Goal: Use online tool/utility

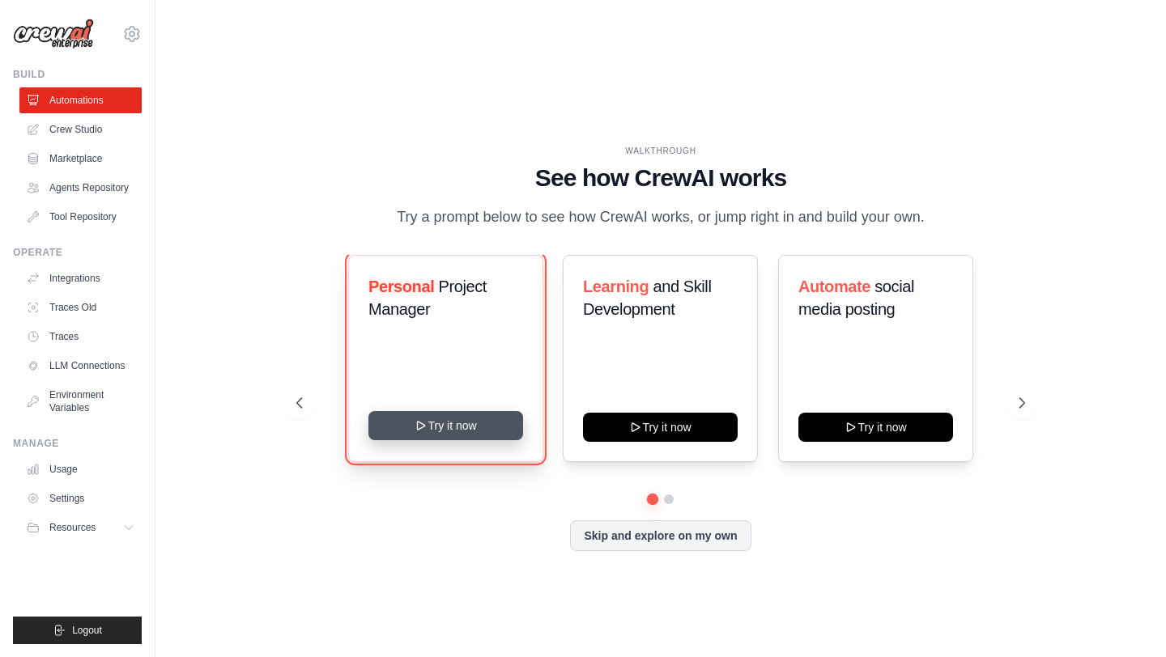
click at [480, 411] on button "Try it now" at bounding box center [445, 425] width 155 height 29
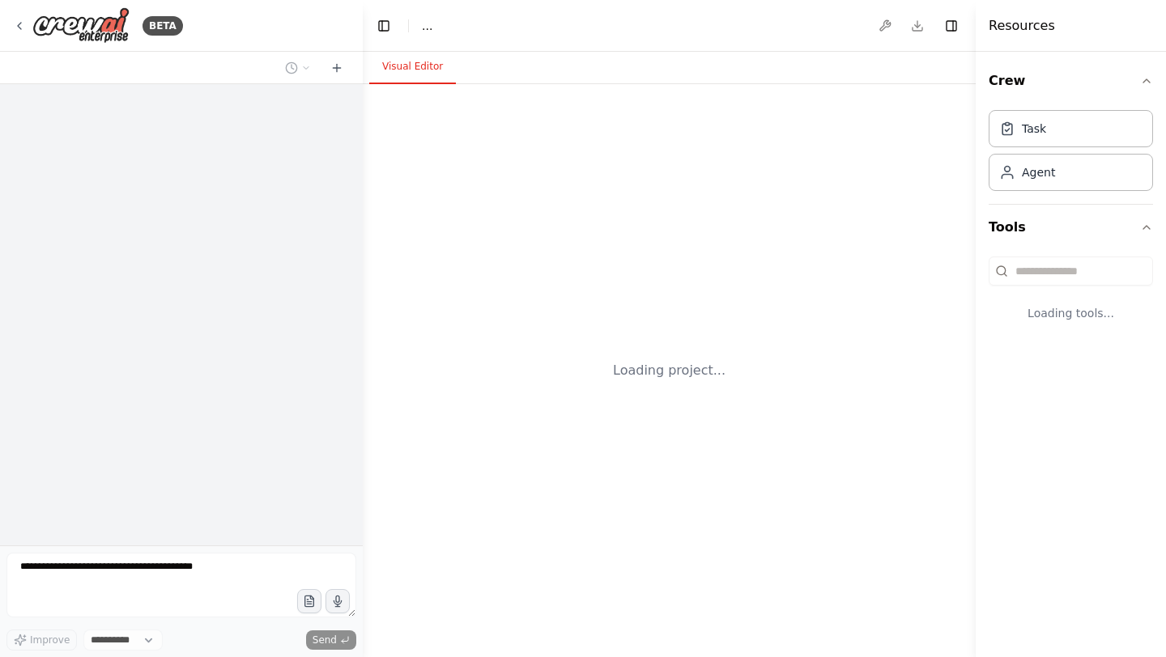
select select "****"
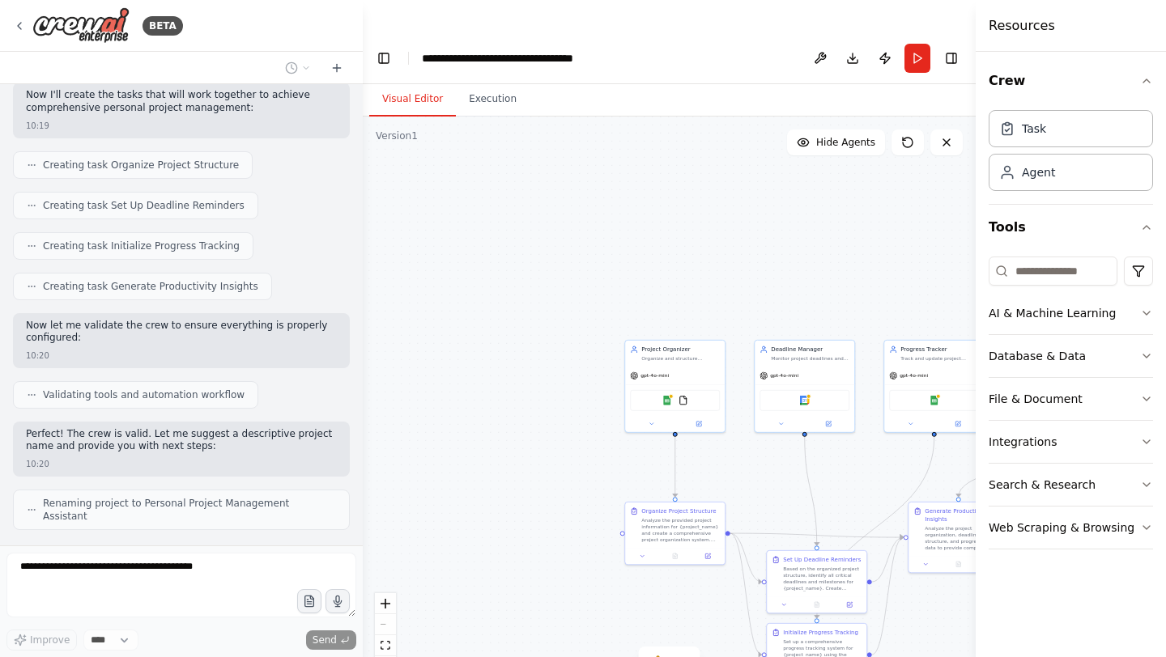
scroll to position [795, 0]
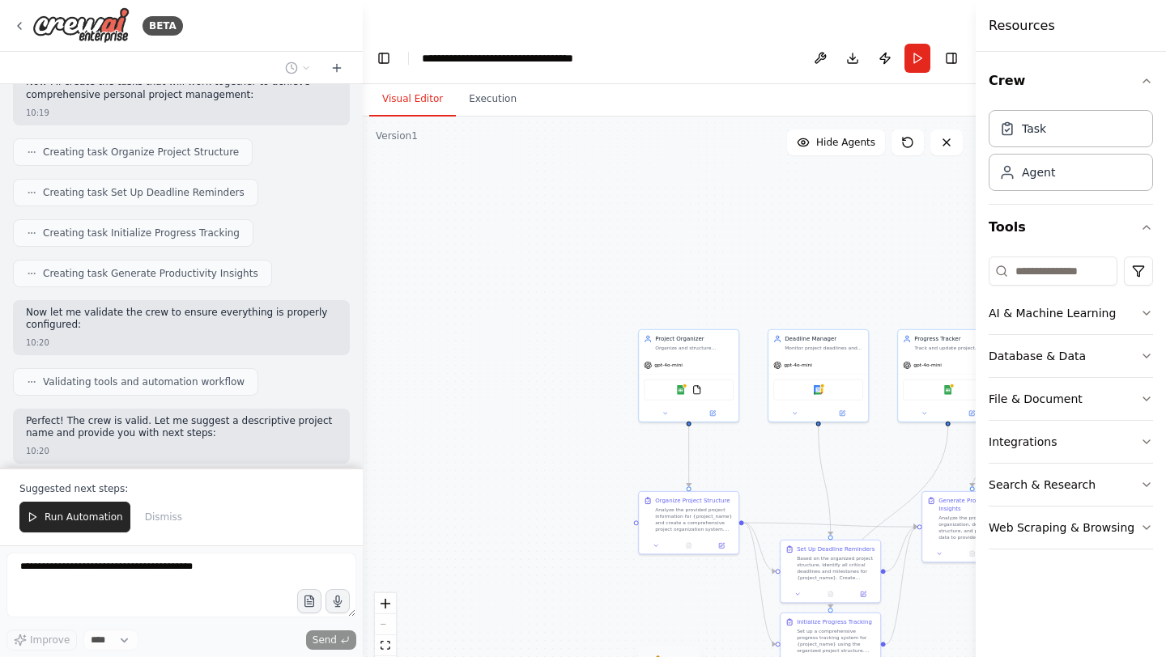
click at [669, 653] on span "4" at bounding box center [670, 661] width 7 height 16
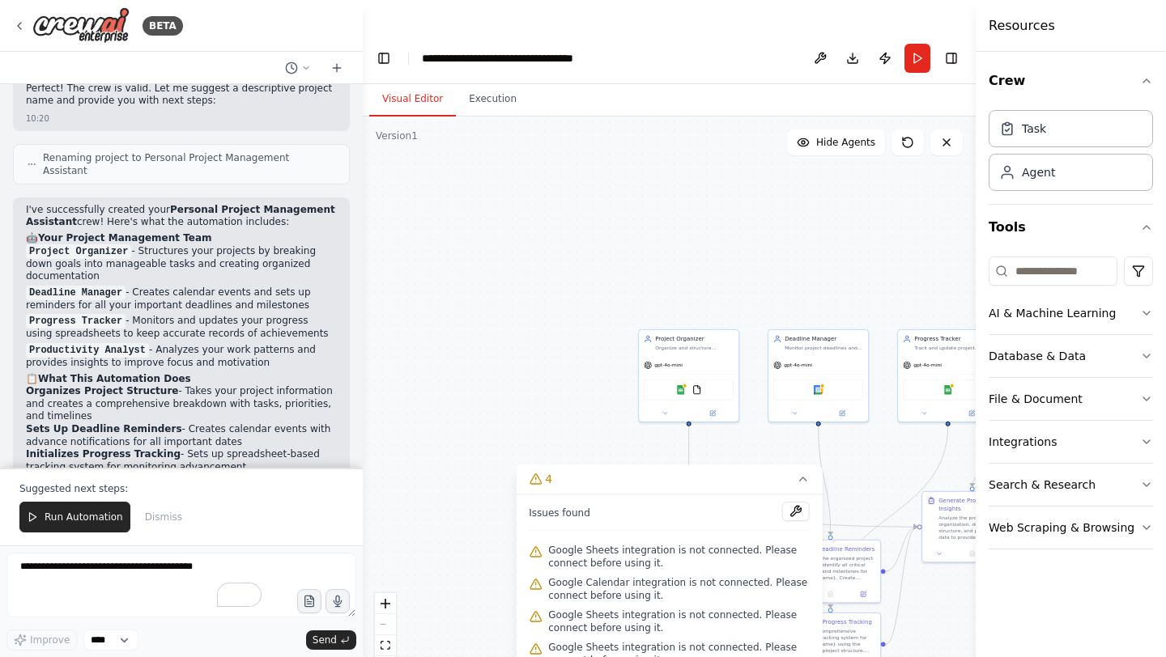
click at [566, 401] on div ".deletable-edge-delete-btn { width: 20px; height: 20px; border: 0px solid #ffff…" at bounding box center [669, 403] width 613 height 573
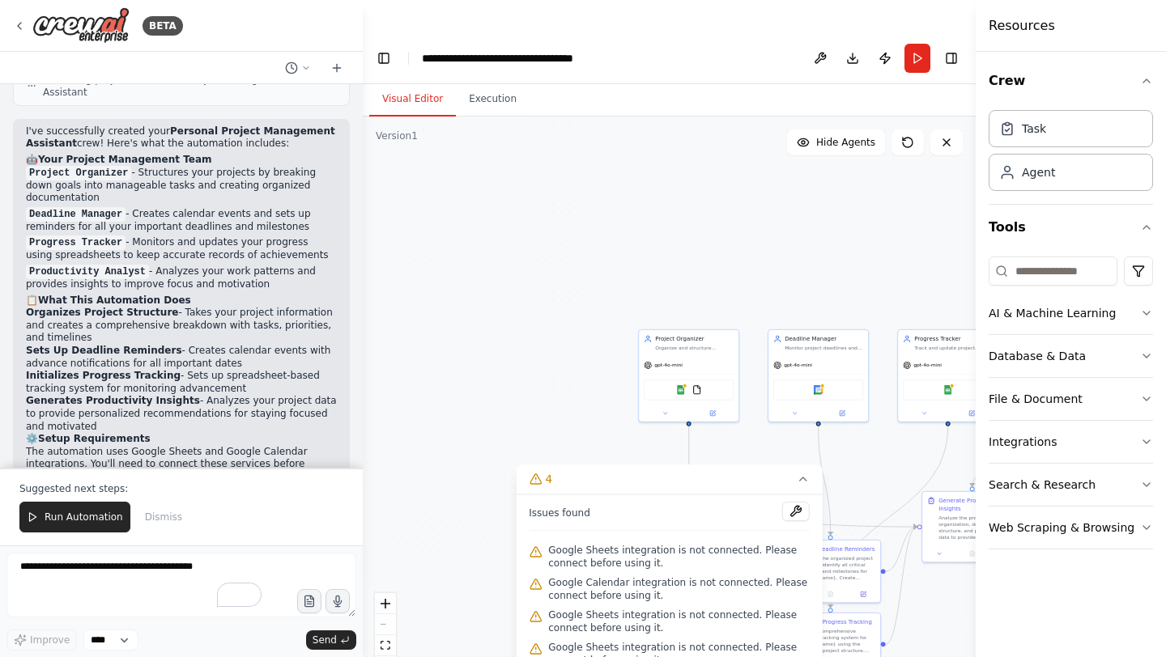
click at [566, 401] on div ".deletable-edge-delete-btn { width: 20px; height: 20px; border: 0px solid #ffff…" at bounding box center [669, 403] width 613 height 573
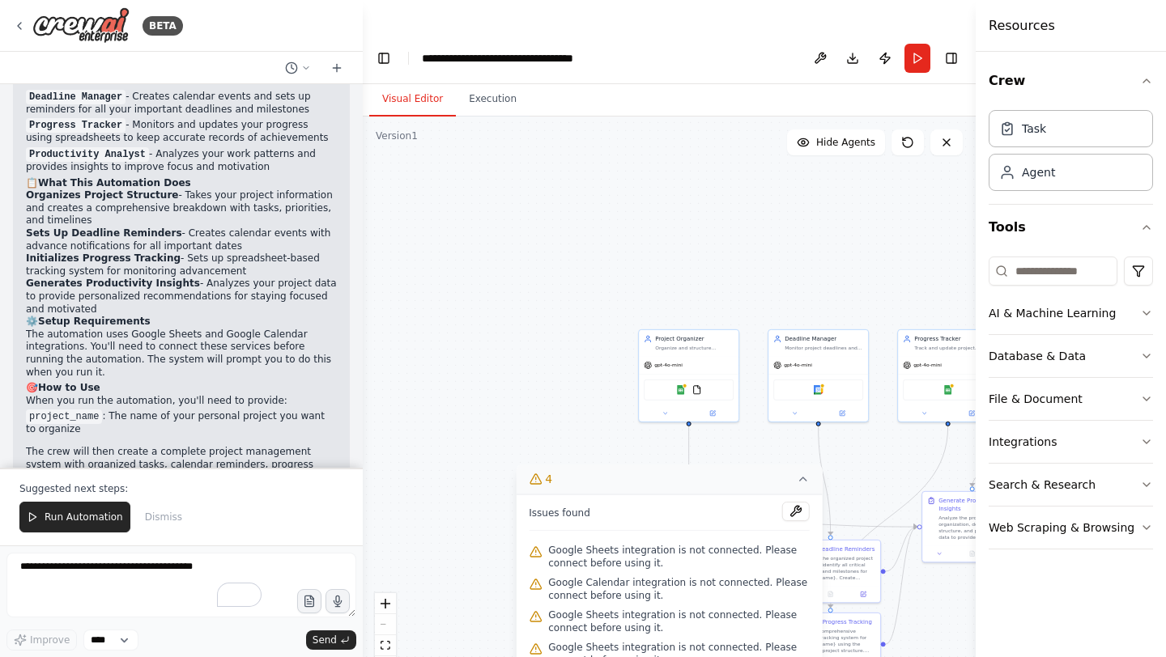
scroll to position [1340, 0]
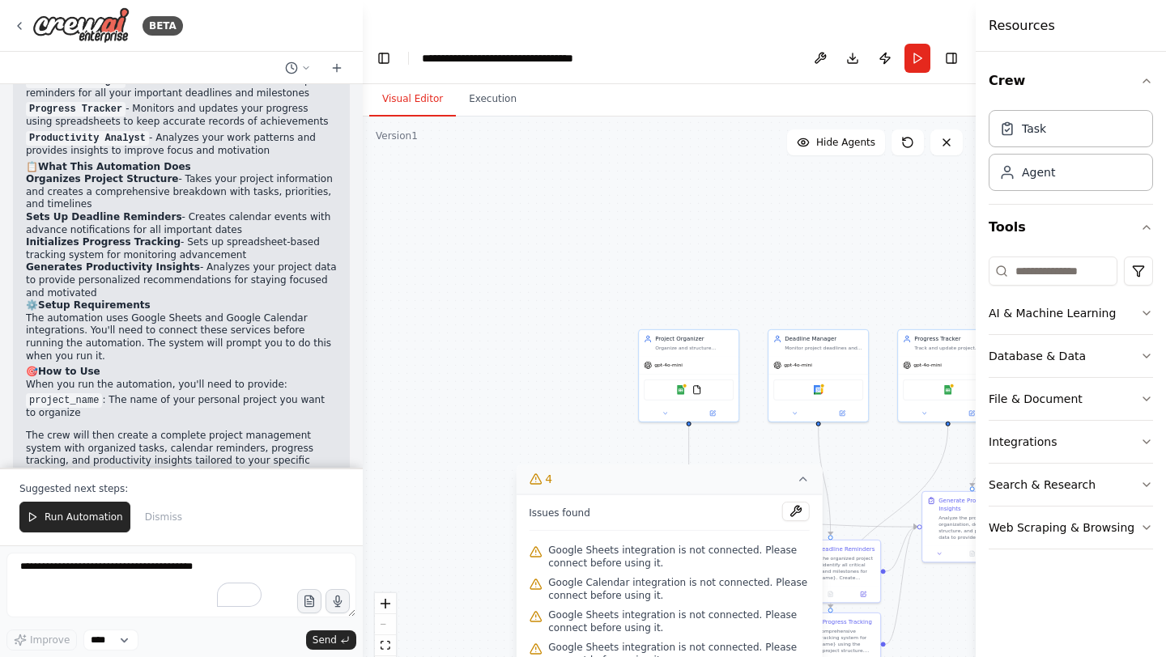
click at [801, 473] on icon at bounding box center [803, 479] width 13 height 13
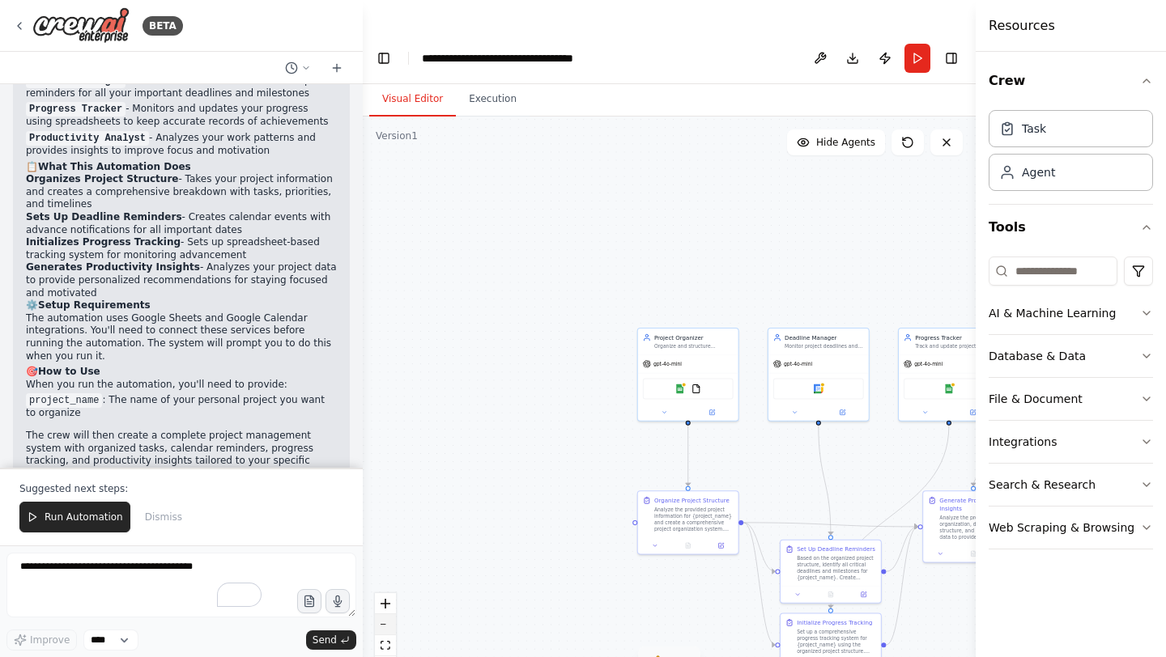
click at [389, 614] on button "zoom out" at bounding box center [385, 624] width 21 height 21
click at [389, 593] on div "React Flow controls" at bounding box center [385, 635] width 21 height 84
click at [386, 641] on icon "fit view" at bounding box center [386, 645] width 10 height 9
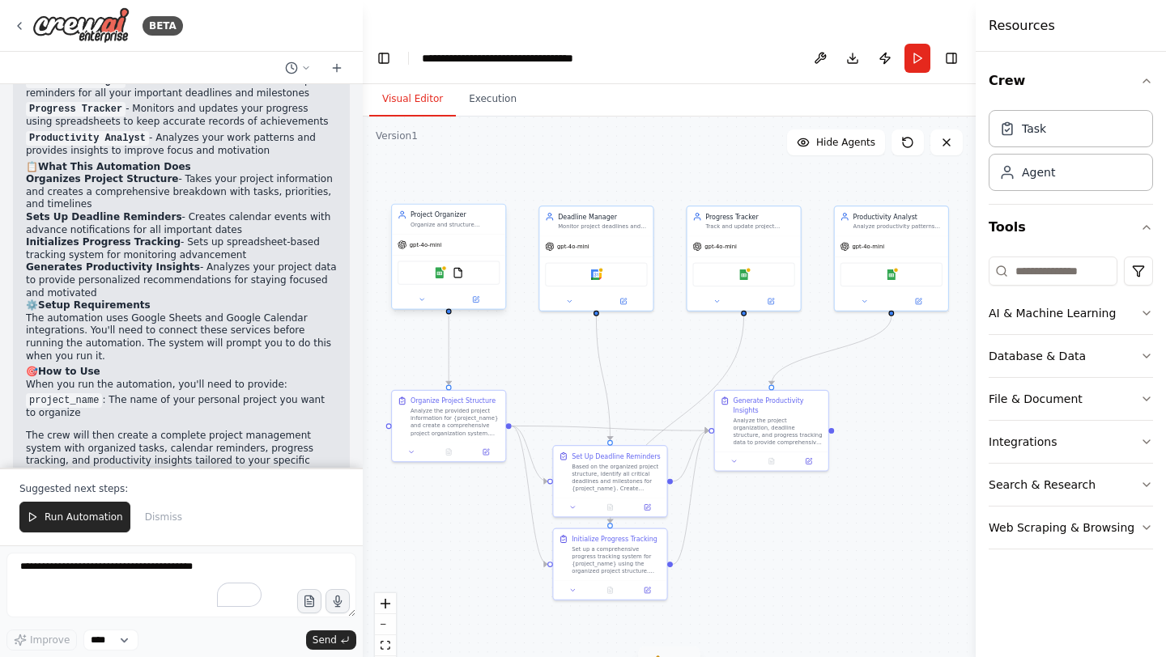
click at [429, 255] on div "Google Sheets FileReadTool" at bounding box center [448, 273] width 113 height 36
click at [441, 267] on img at bounding box center [439, 272] width 11 height 11
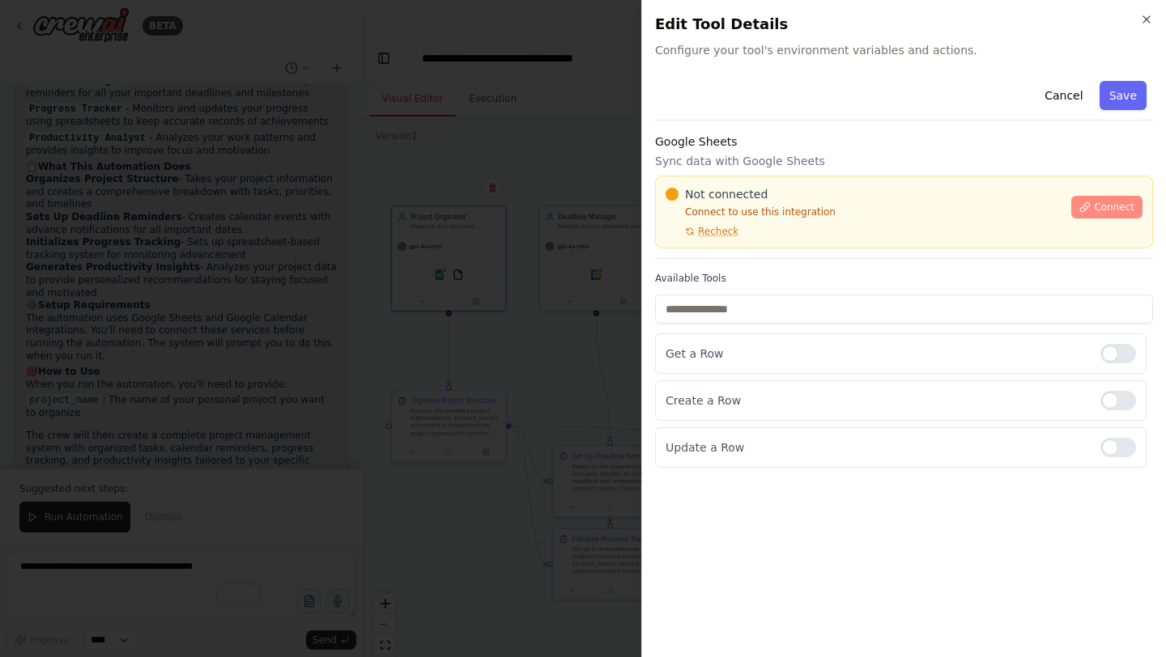
click at [1089, 203] on icon at bounding box center [1084, 207] width 11 height 11
click at [1120, 204] on span "Connect" at bounding box center [1114, 207] width 40 height 13
